Goal: Transaction & Acquisition: Purchase product/service

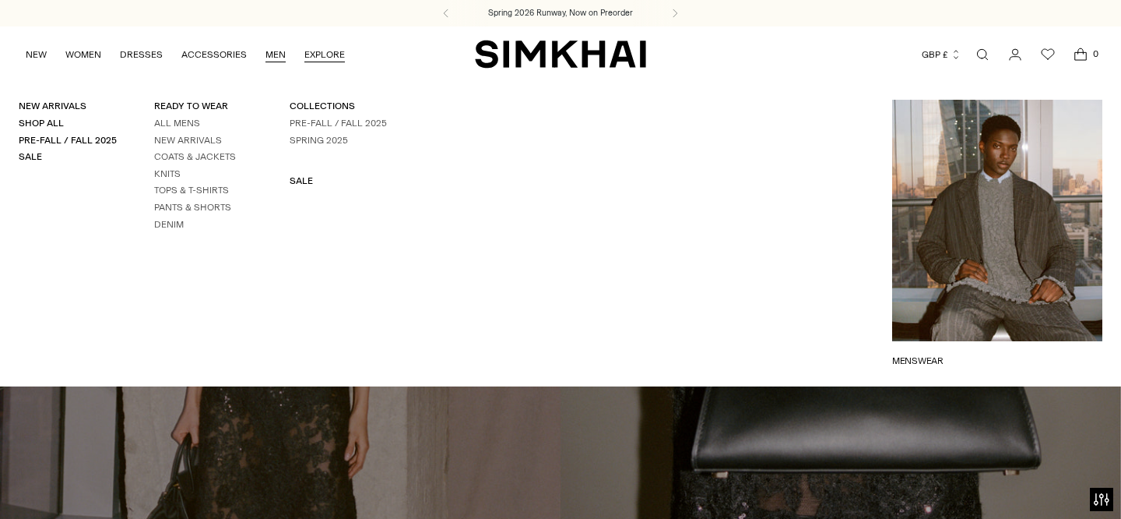
click at [309, 57] on link "EXPLORE" at bounding box center [324, 54] width 40 height 34
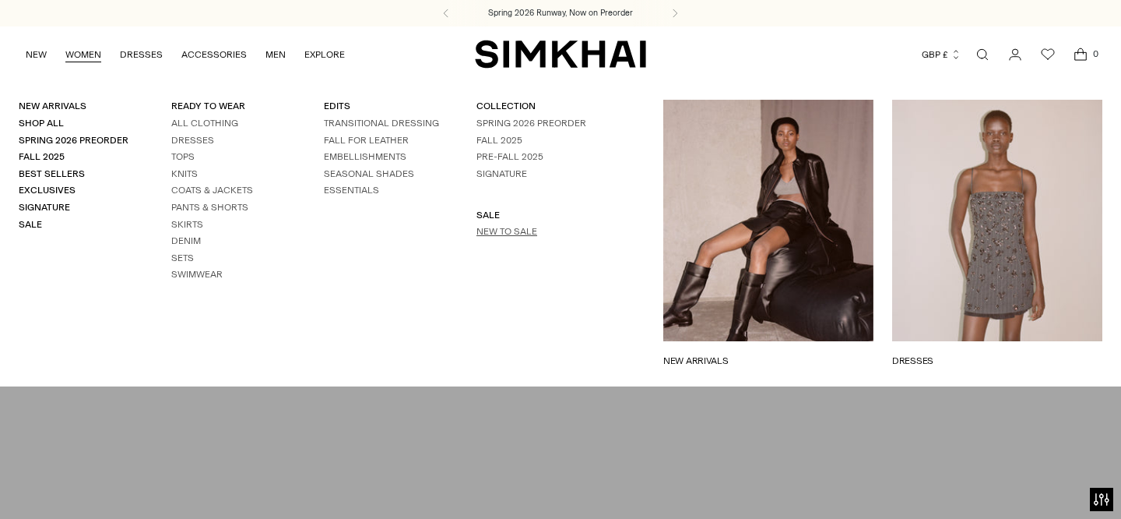
click at [496, 236] on link "New to Sale" at bounding box center [506, 231] width 61 height 11
